Goal: Task Accomplishment & Management: Complete application form

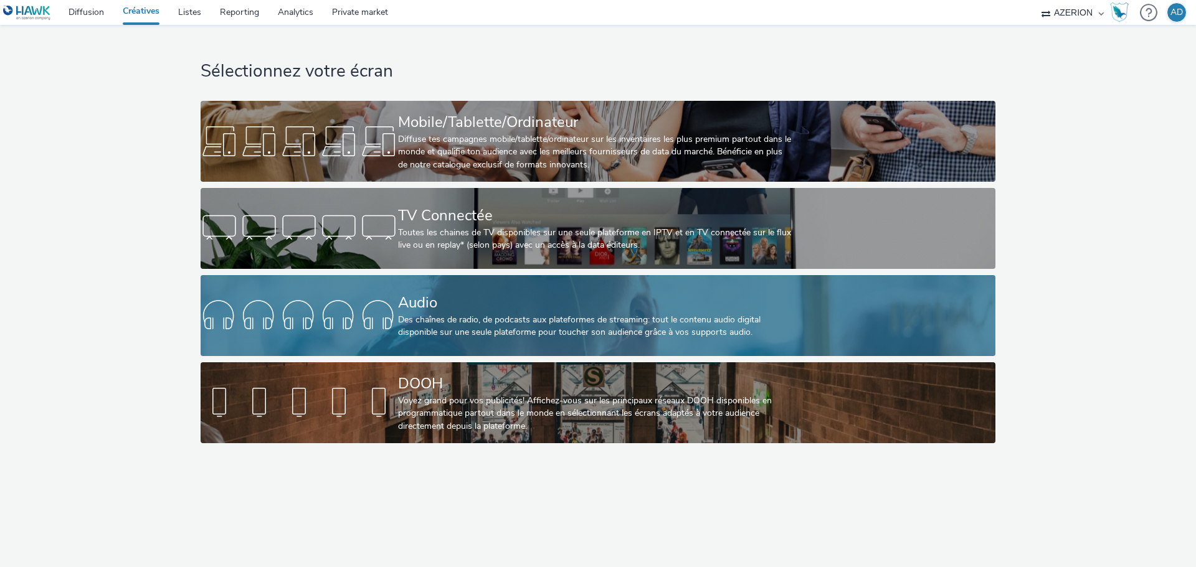
click at [560, 313] on div "Audio" at bounding box center [595, 303] width 395 height 22
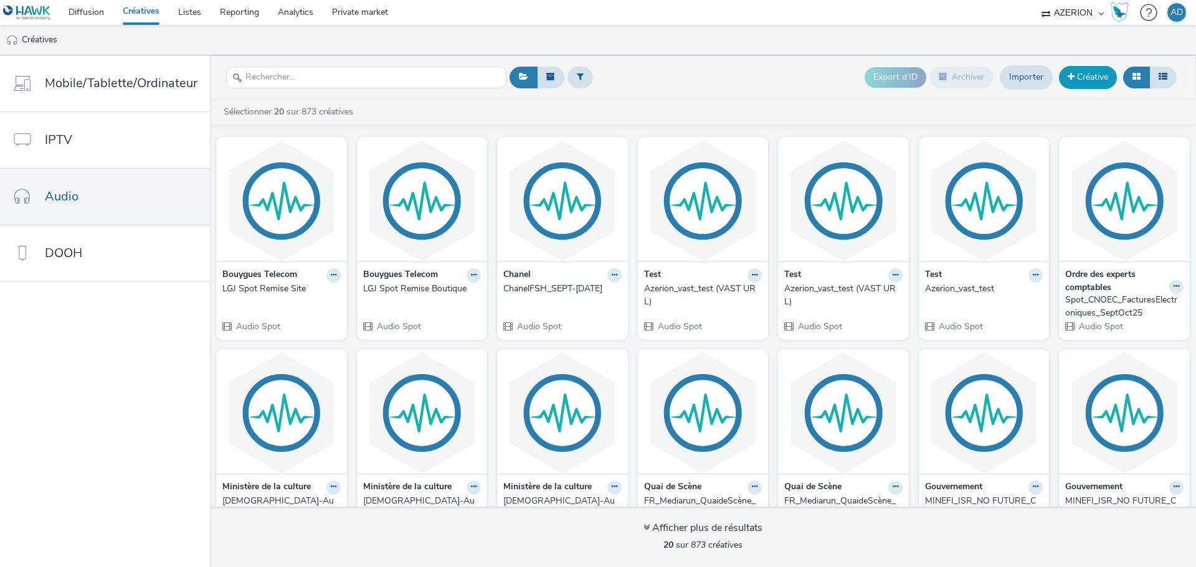
click at [1090, 75] on link "Créative" at bounding box center [1088, 77] width 58 height 22
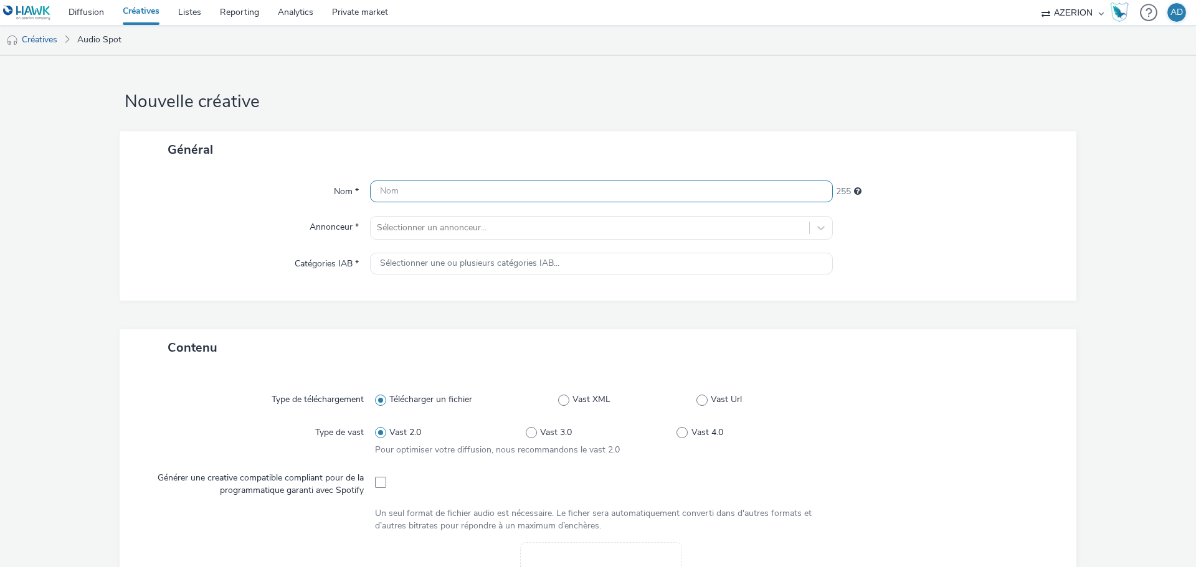
click at [393, 192] on input "text" at bounding box center [601, 192] width 463 height 22
paste input "Professionnel_Gaz_Audio_Octobre_2025"
type input "Professionnel_Gaz_Audio_Octobre_2025"
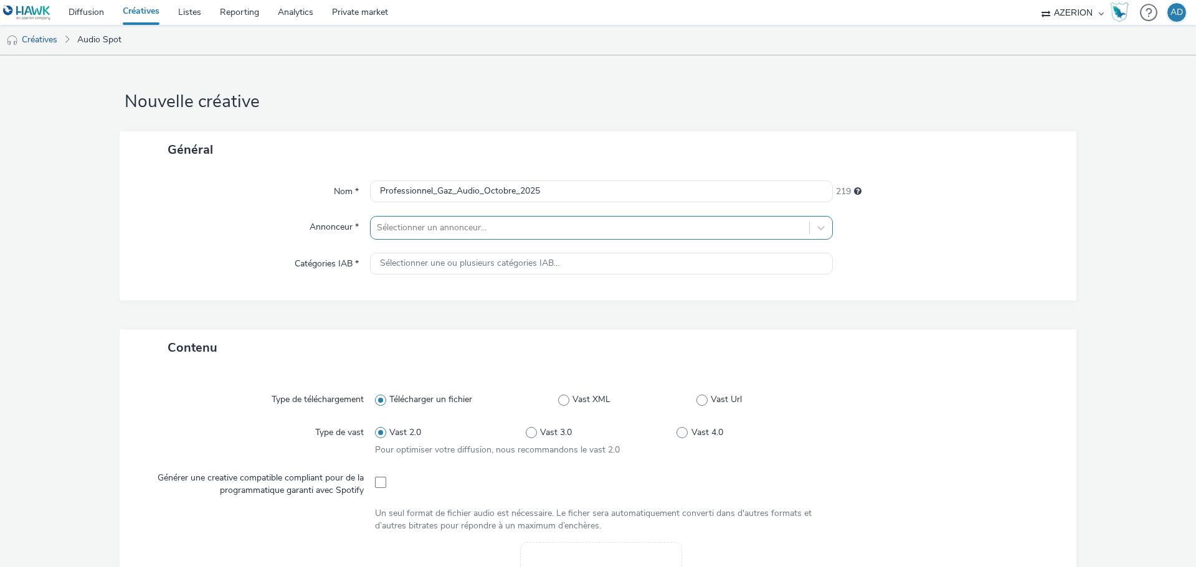
click at [514, 230] on div at bounding box center [590, 227] width 426 height 15
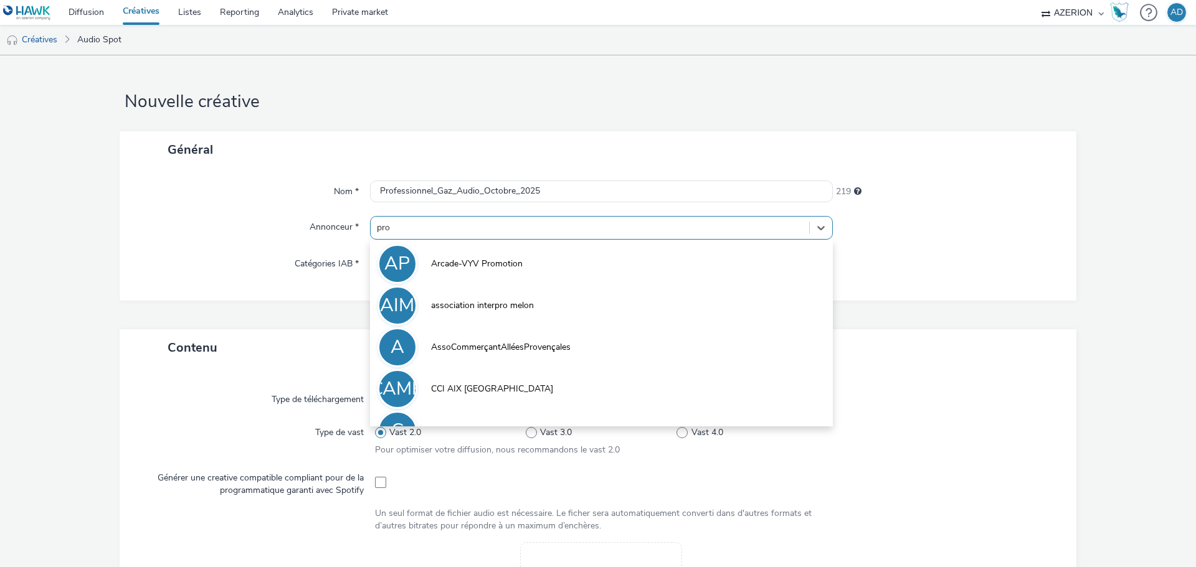
type input "prof"
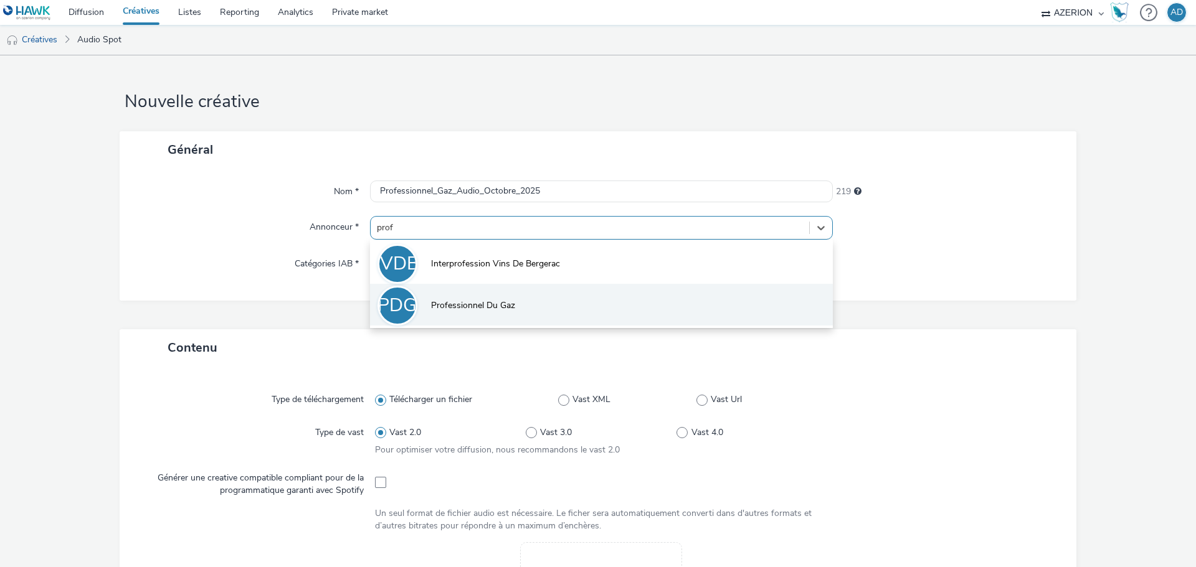
click at [501, 298] on li "PDG Professionnel Du Gaz" at bounding box center [601, 305] width 463 height 42
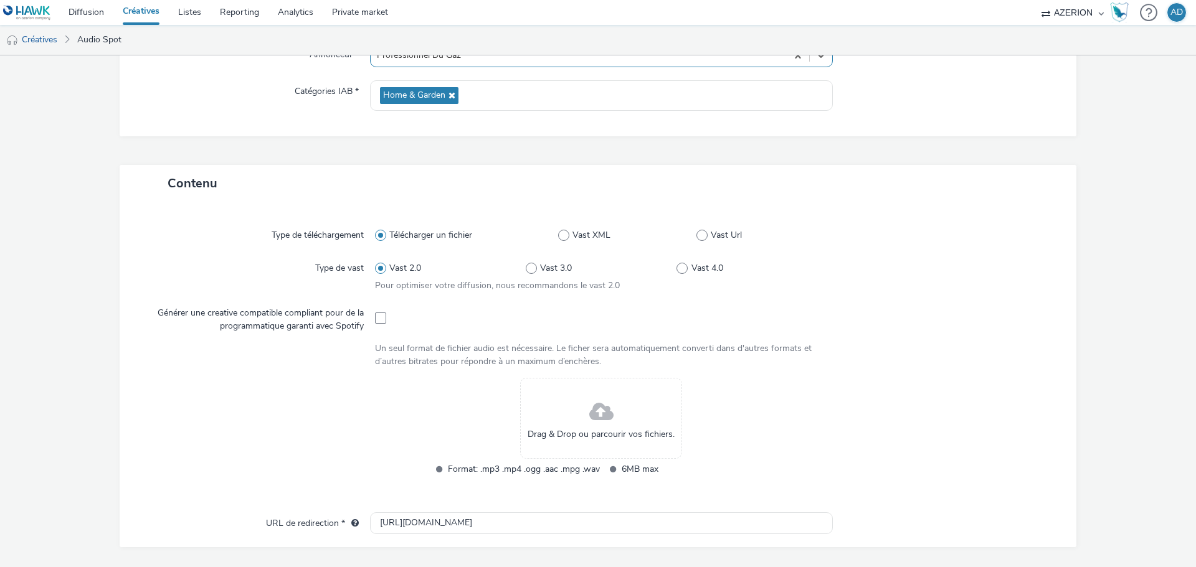
scroll to position [187, 0]
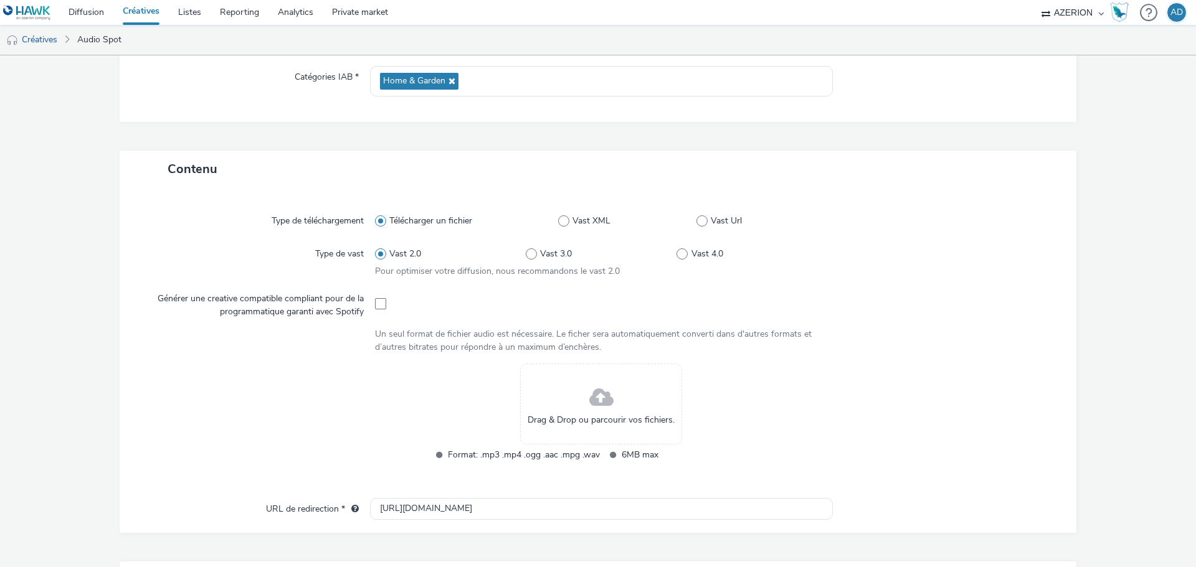
click at [600, 399] on span at bounding box center [601, 398] width 24 height 33
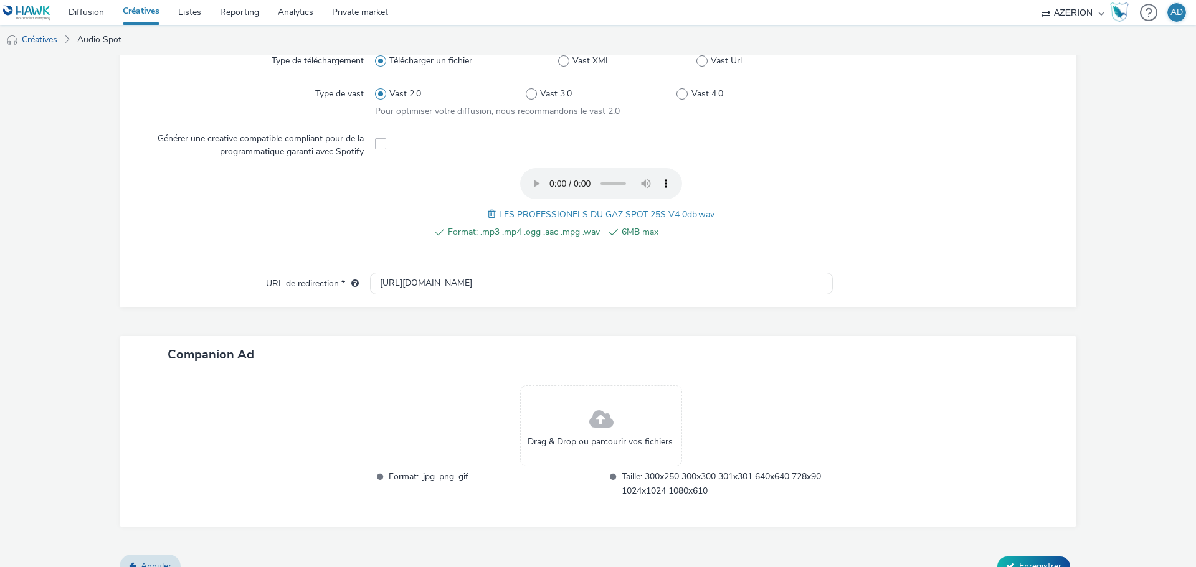
scroll to position [367, 0]
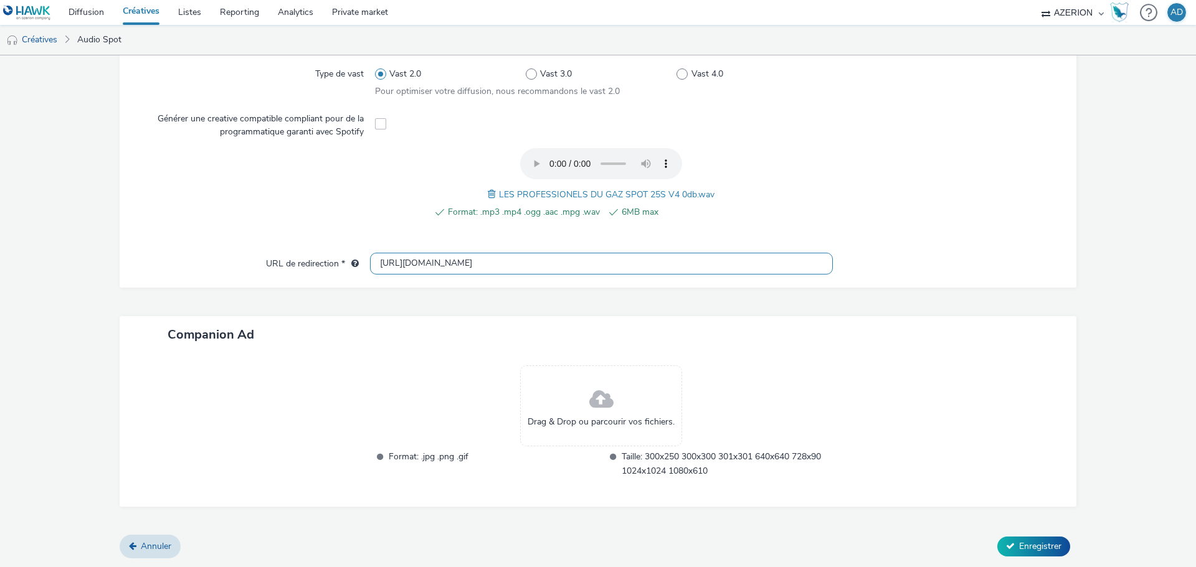
click at [392, 265] on input "[URL][DOMAIN_NAME]" at bounding box center [601, 264] width 463 height 22
type input "[URL][DOMAIN_NAME]"
click at [1023, 554] on button "Enregistrer" at bounding box center [1033, 547] width 73 height 20
